Goal: Information Seeking & Learning: Learn about a topic

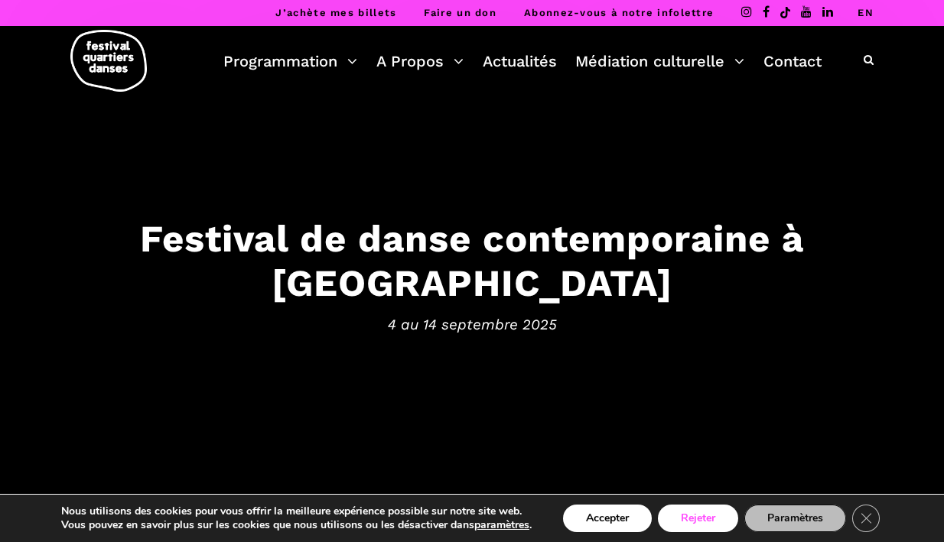
click at [703, 518] on button "Rejeter" at bounding box center [698, 519] width 80 height 28
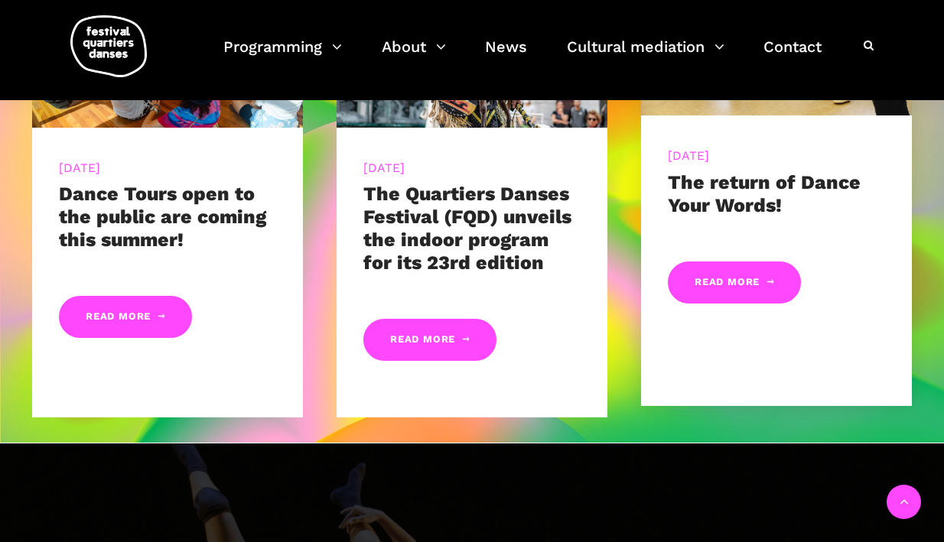
scroll to position [705, 0]
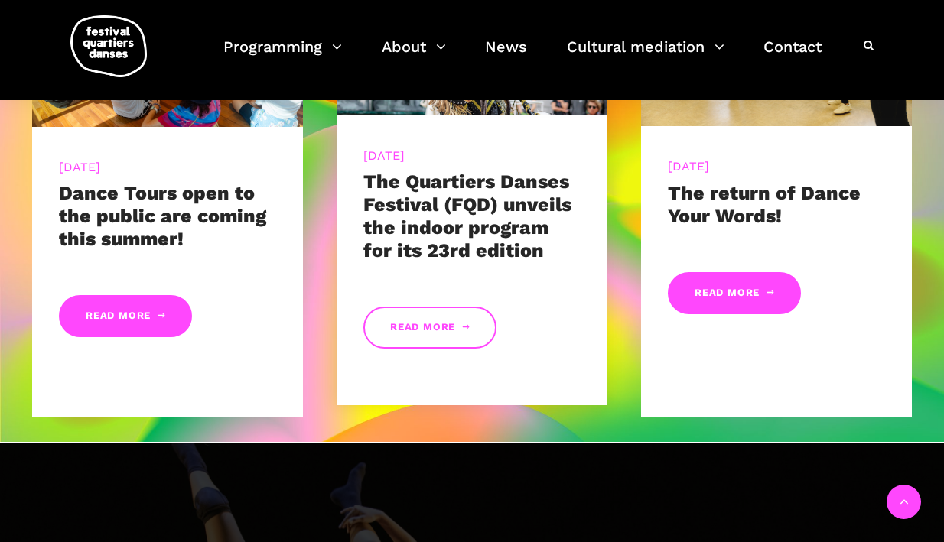
click at [428, 336] on link "Read more" at bounding box center [429, 328] width 133 height 42
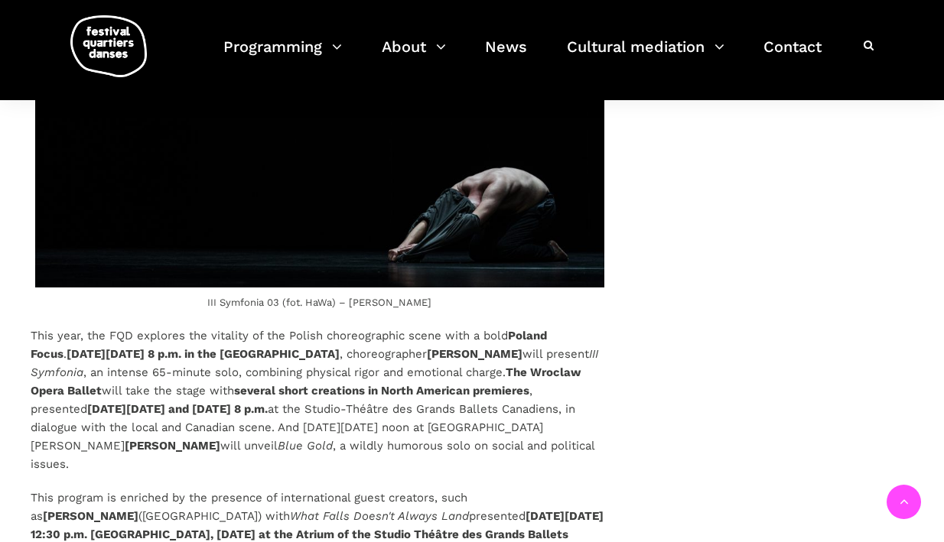
scroll to position [2735, 0]
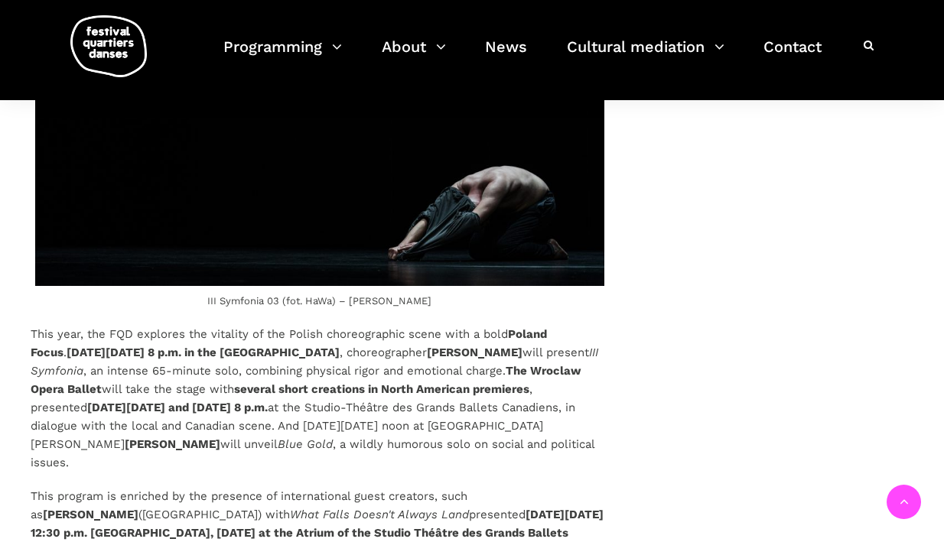
click at [246, 407] on p "This year, the FQD explores the vitality of the Polish choreographic scene with…" at bounding box center [320, 398] width 578 height 147
drag, startPoint x: 245, startPoint y: 402, endPoint x: 14, endPoint y: 285, distance: 259.0
click at [14, 285] on div "Contemporary dance for all audiences: the Festival Quartiers Danses (FQD) unvei…" at bounding box center [472, 333] width 944 height 4977
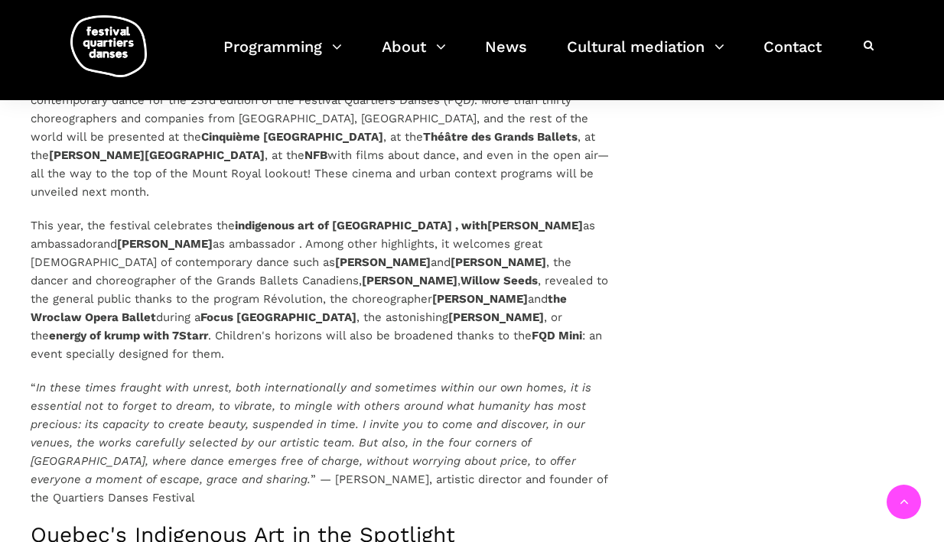
scroll to position [1040, 0]
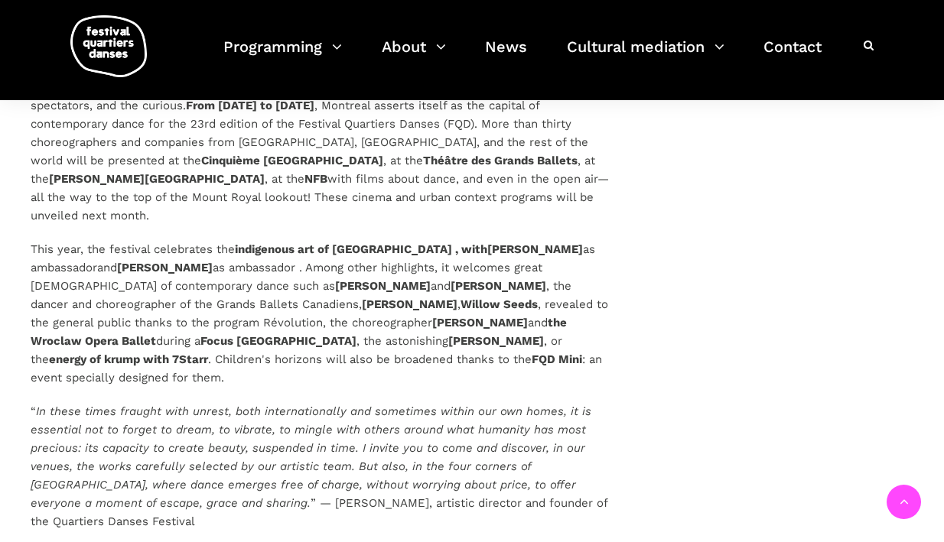
click at [142, 492] on p "“ In these times fraught with unrest, both internationally and sometimes within…" at bounding box center [320, 466] width 578 height 129
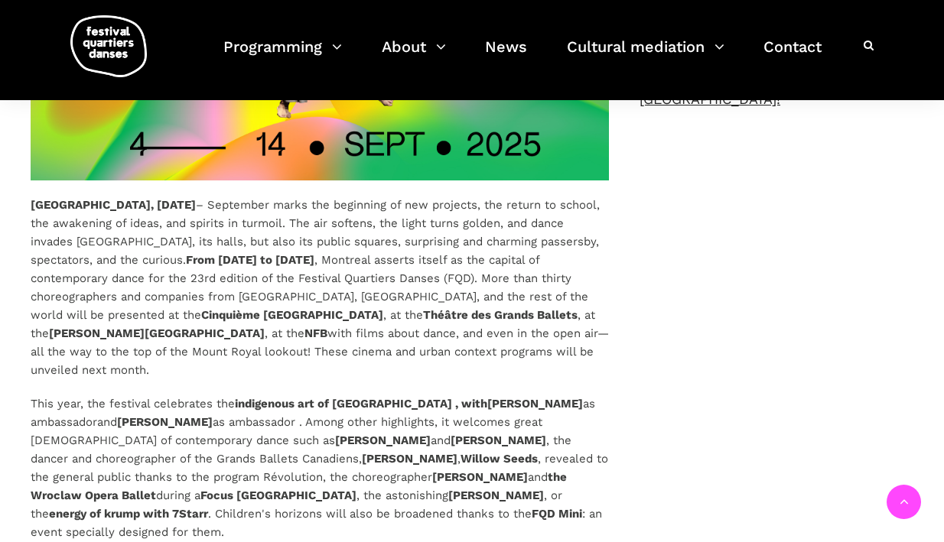
scroll to position [880, 0]
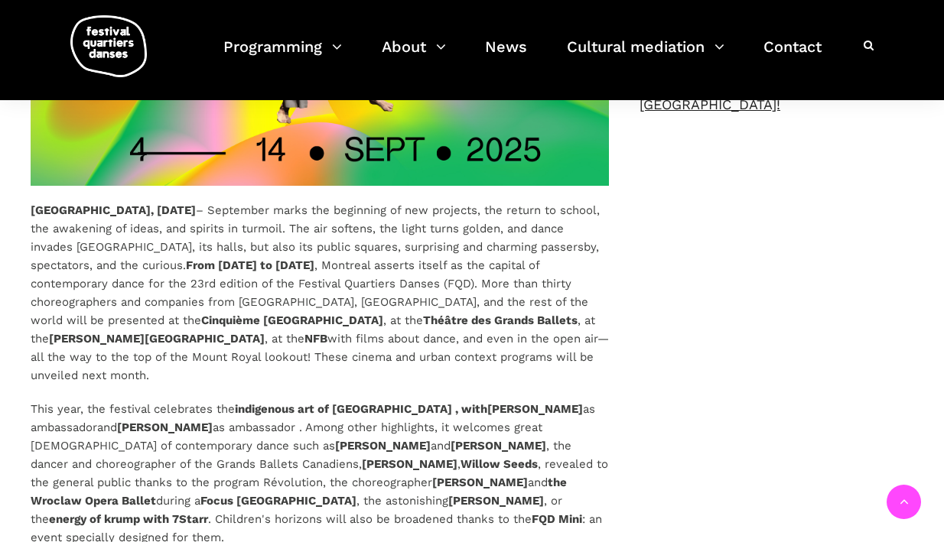
drag, startPoint x: 475, startPoint y: 340, endPoint x: 6, endPoint y: 202, distance: 489.0
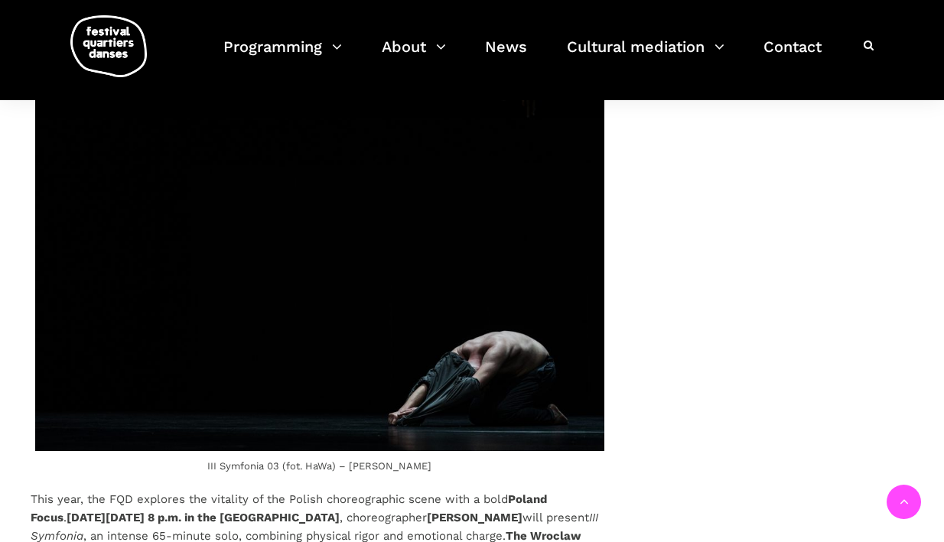
scroll to position [2570, 0]
click at [313, 510] on font "On Saturday, September 6 at 8 p.m. in the Cinquième Salle of Place des Arts" at bounding box center [203, 517] width 273 height 14
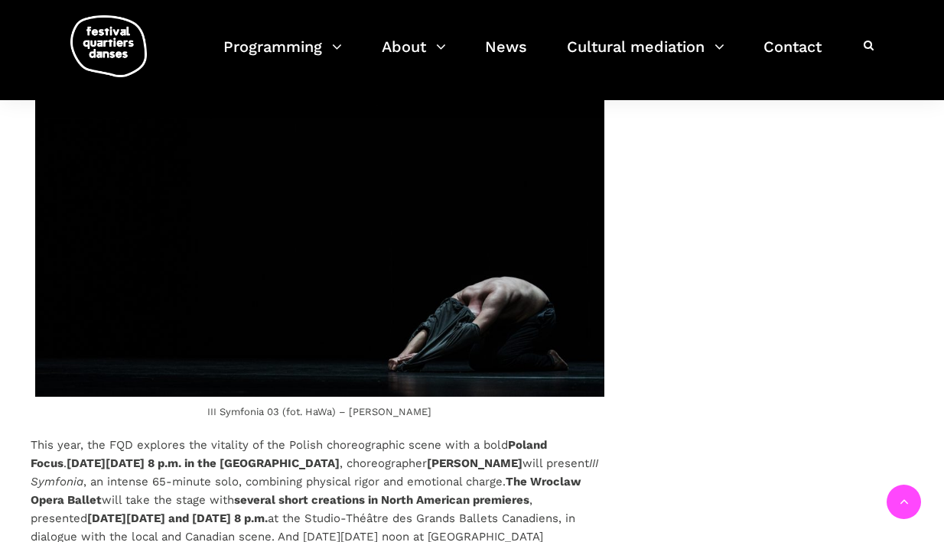
scroll to position [2625, 0]
